Goal: Information Seeking & Learning: Learn about a topic

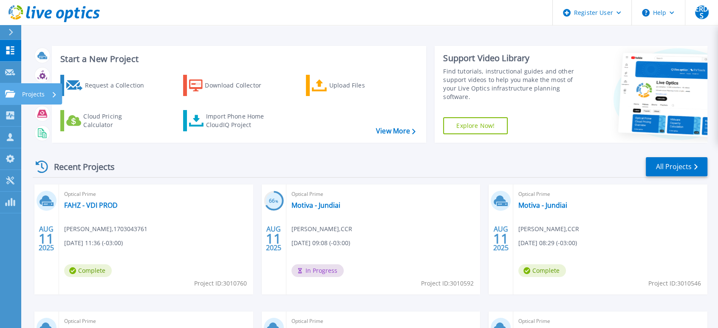
click at [5, 99] on link "Projects Projects" at bounding box center [10, 94] width 21 height 22
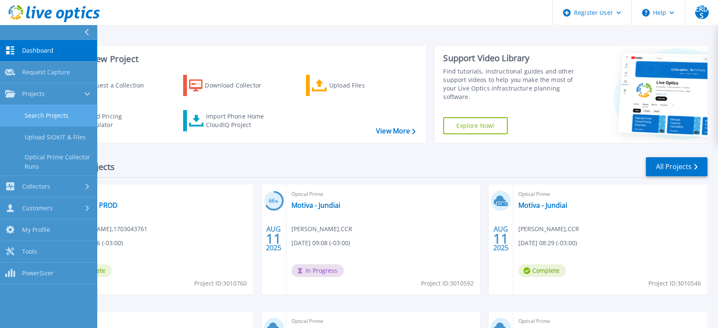
click at [37, 116] on link "Search Projects" at bounding box center [48, 116] width 97 height 22
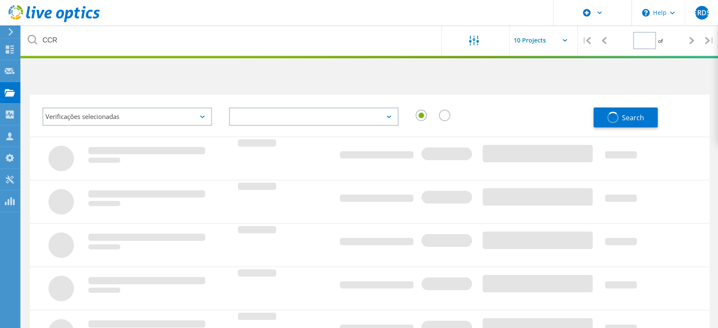
type input "1"
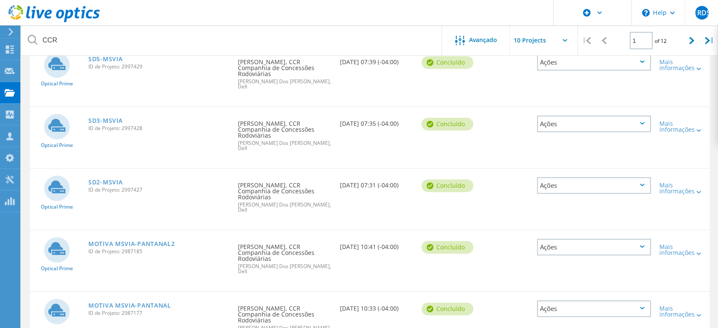
scroll to position [366, 0]
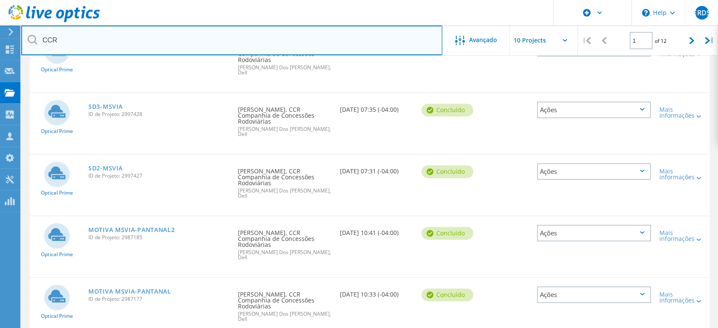
click at [130, 47] on input "CCR" at bounding box center [231, 41] width 421 height 30
type input "P"
type input "Odontoprev"
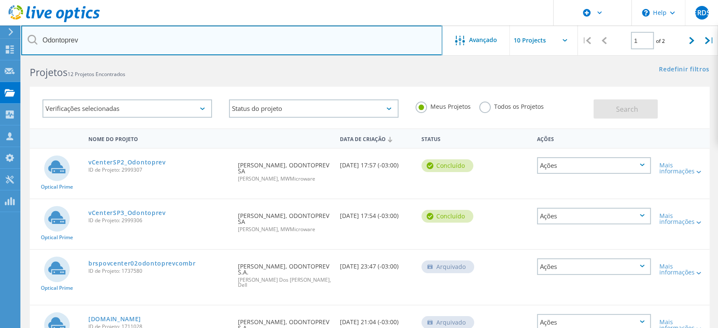
scroll to position [8, 0]
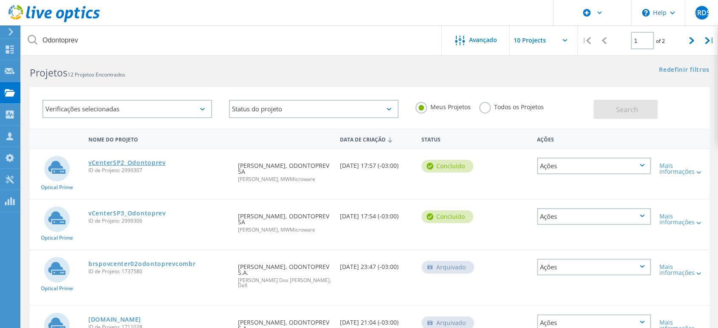
click at [134, 163] on link "vCenterSP2_Odontoprev" at bounding box center [126, 163] width 77 height 6
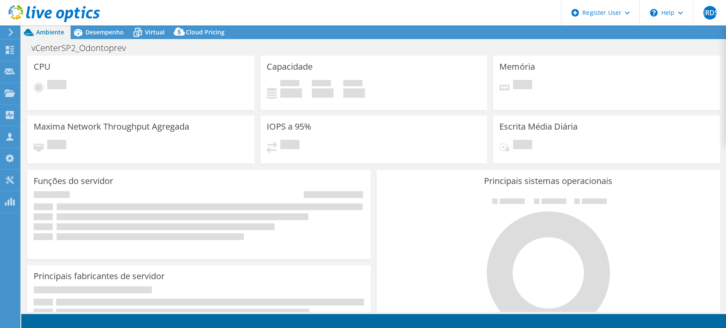
select select "SouthAmerica"
select select "BRL"
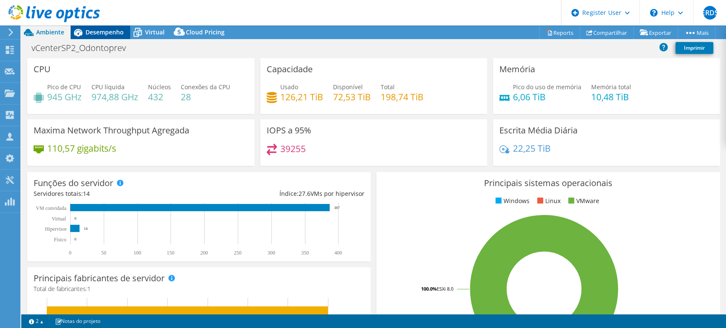
click at [108, 34] on span "Desempenho" at bounding box center [104, 32] width 38 height 8
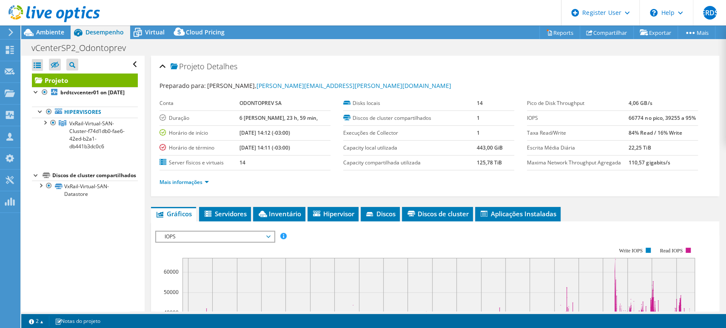
scroll to position [115, 0]
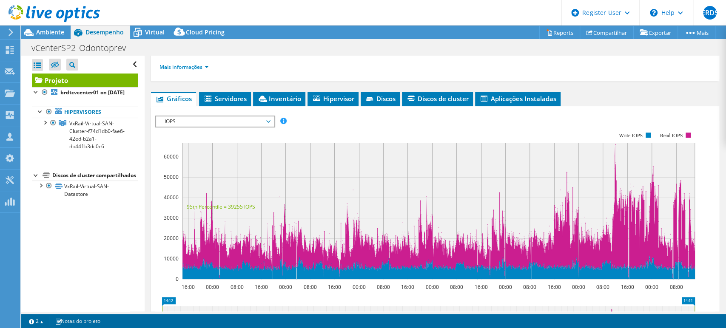
click at [249, 119] on span "IOPS" at bounding box center [214, 121] width 109 height 10
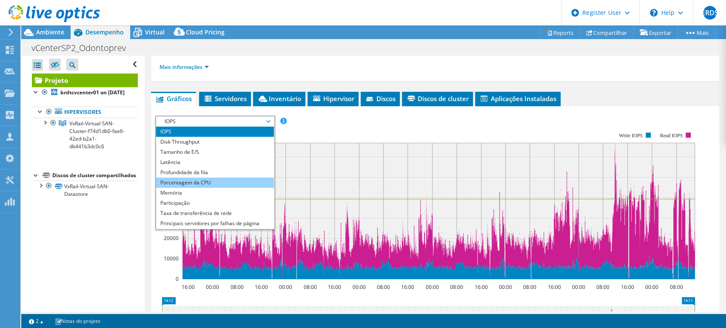
click at [203, 184] on li "Porcentagem da CPU" at bounding box center [215, 183] width 118 height 10
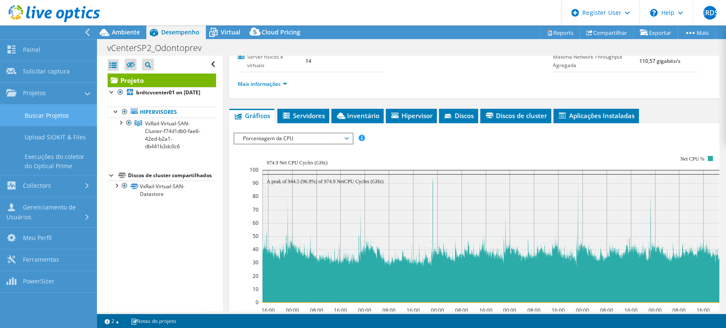
click at [39, 117] on link "Buscar Projetos" at bounding box center [48, 116] width 97 height 22
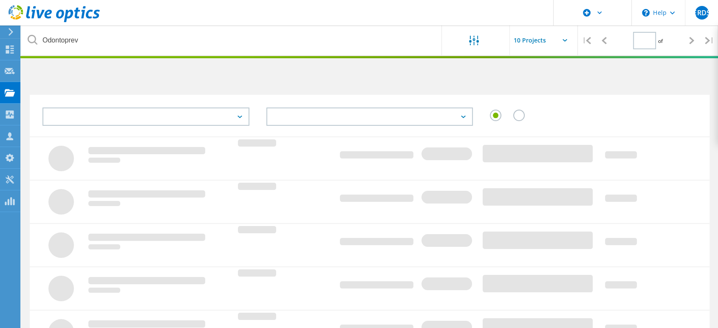
type input "1"
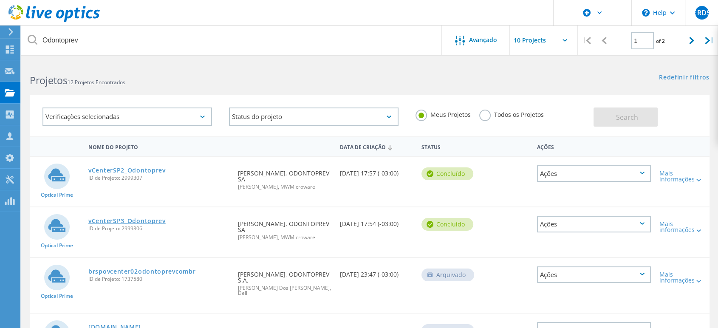
click at [135, 219] on link "vCenterSP3_Odontoprev" at bounding box center [126, 221] width 77 height 6
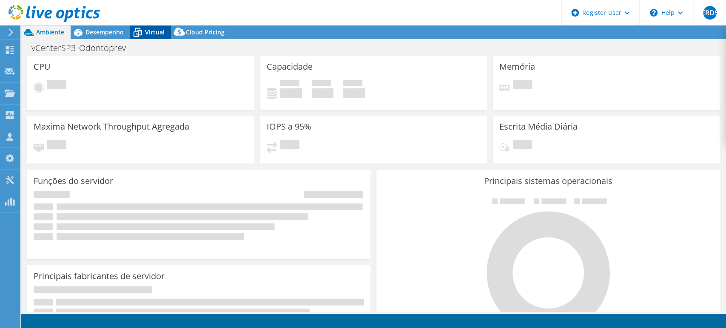
select select "USD"
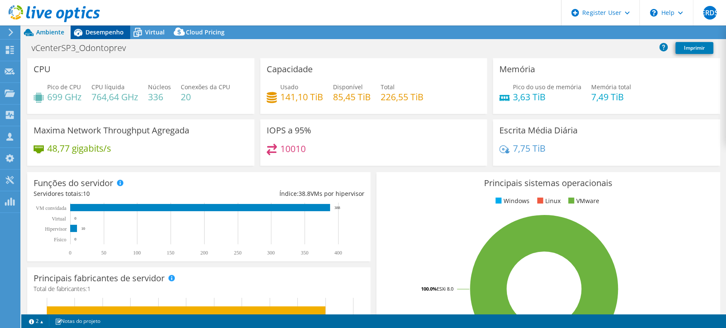
click at [109, 26] on div "Desempenho" at bounding box center [101, 33] width 60 height 14
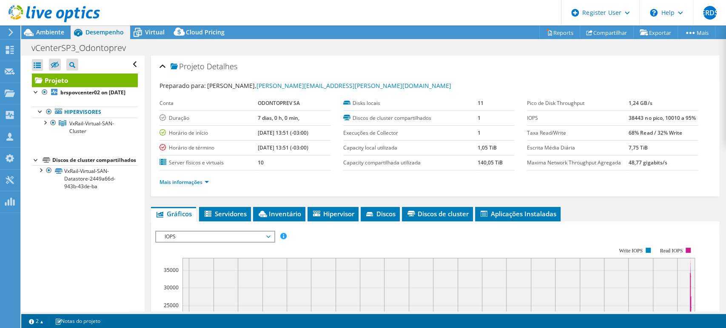
click at [231, 237] on span "IOPS" at bounding box center [214, 237] width 109 height 10
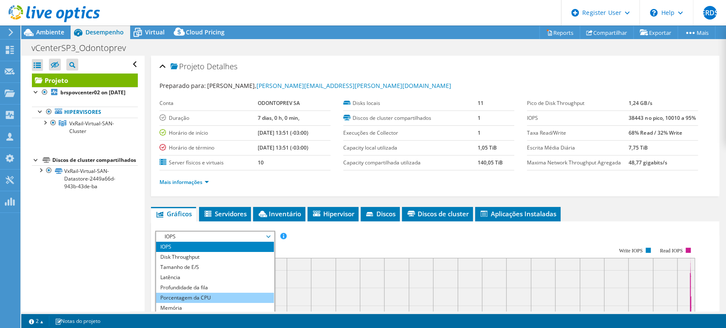
click at [196, 295] on li "Porcentagem da CPU" at bounding box center [215, 298] width 118 height 10
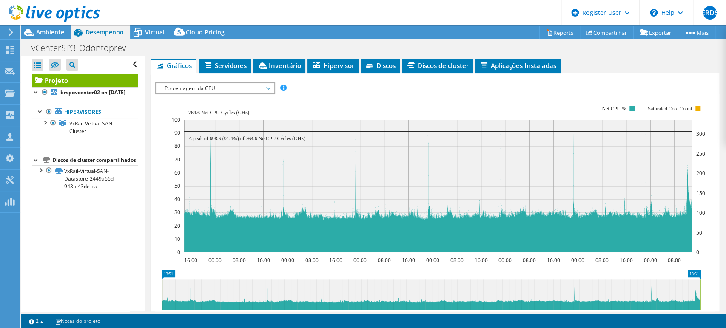
scroll to position [147, 0]
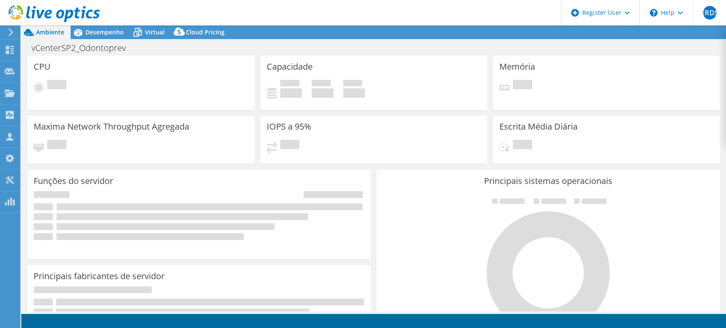
select select "SouthAmerica"
select select "USD"
select select "SouthAmerica"
select select "BRL"
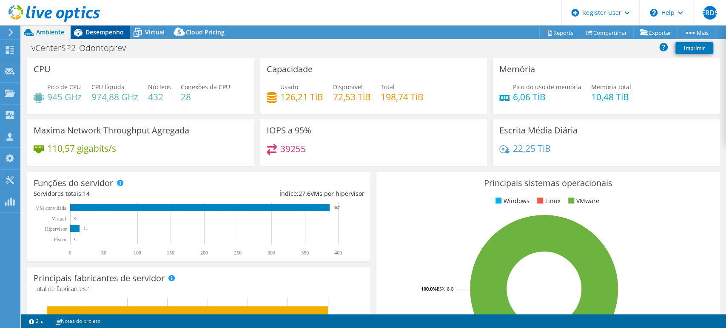
click at [104, 34] on span "Desempenho" at bounding box center [104, 32] width 38 height 8
